Goal: Navigation & Orientation: Understand site structure

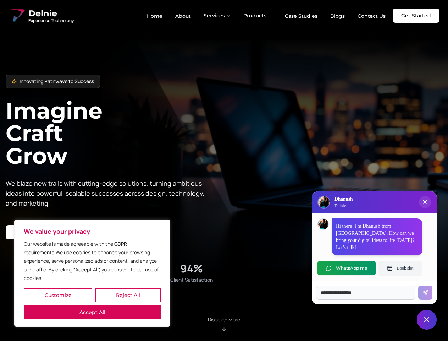
click at [58, 295] on button "Customize" at bounding box center [58, 295] width 68 height 14
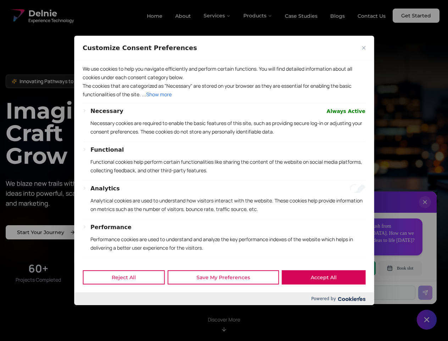
click at [128, 295] on div at bounding box center [224, 170] width 448 height 341
click at [92, 82] on p "We use cookies to help you navigate efficiently and perform certain functions. …" at bounding box center [224, 73] width 283 height 17
click at [224, 136] on p "Necessary cookies are required to enable the basic features of this site, such …" at bounding box center [227, 127] width 275 height 17
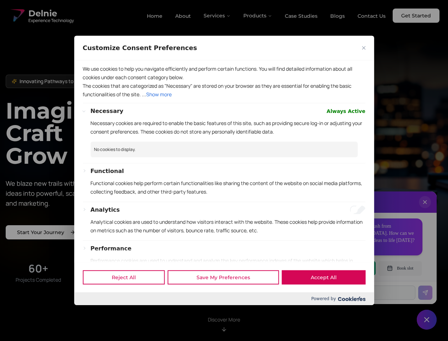
click at [217, 16] on div at bounding box center [224, 170] width 448 height 341
click at [258, 16] on div at bounding box center [224, 170] width 448 height 341
click at [425, 209] on div at bounding box center [224, 170] width 448 height 341
click at [347, 268] on div "Reject All Save My Preferences Accept All" at bounding box center [224, 277] width 300 height 30
click at [400, 268] on div at bounding box center [224, 170] width 448 height 341
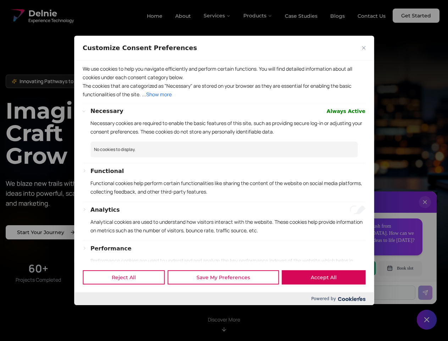
click at [427, 319] on div at bounding box center [224, 170] width 448 height 341
